Goal: Task Accomplishment & Management: Use online tool/utility

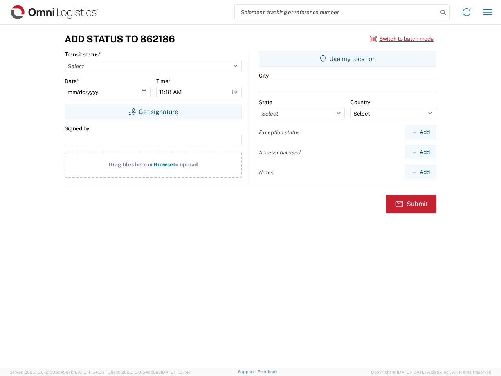
click at [336, 12] on input "search" at bounding box center [336, 12] width 203 height 15
click at [443, 13] on icon at bounding box center [443, 12] width 11 height 11
click at [467, 12] on icon at bounding box center [467, 12] width 13 height 13
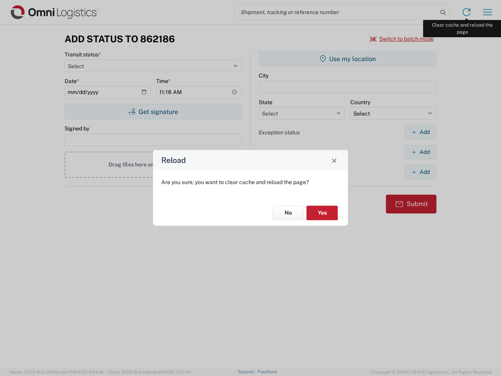
click at [488, 12] on div "Reload Are you sure, you want to clear cache and reload the page? No Yes" at bounding box center [250, 188] width 501 height 376
click at [402, 39] on div "Reload Are you sure, you want to clear cache and reload the page? No Yes" at bounding box center [250, 188] width 501 height 376
click at [153, 112] on div "Reload Are you sure, you want to clear cache and reload the page? No Yes" at bounding box center [250, 188] width 501 height 376
click at [348, 59] on div "Reload Are you sure, you want to clear cache and reload the page? No Yes" at bounding box center [250, 188] width 501 height 376
click at [421, 132] on div "Reload Are you sure, you want to clear cache and reload the page? No Yes" at bounding box center [250, 188] width 501 height 376
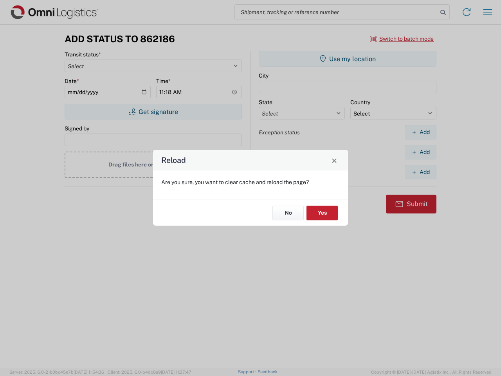
click at [421, 152] on div "Reload Are you sure, you want to clear cache and reload the page? No Yes" at bounding box center [250, 188] width 501 height 376
click at [421, 172] on div "Reload Are you sure, you want to clear cache and reload the page? No Yes" at bounding box center [250, 188] width 501 height 376
